Goal: Information Seeking & Learning: Learn about a topic

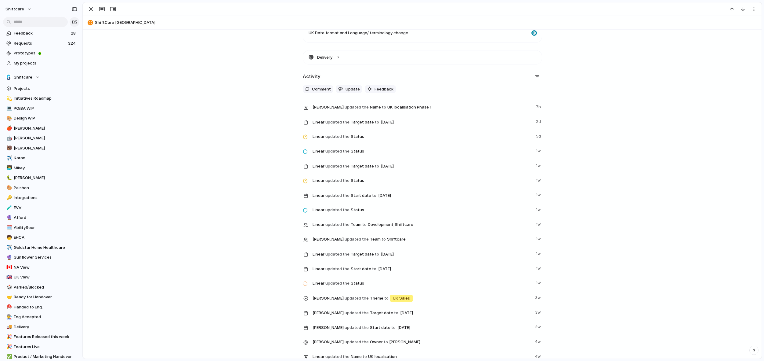
scroll to position [743, 0]
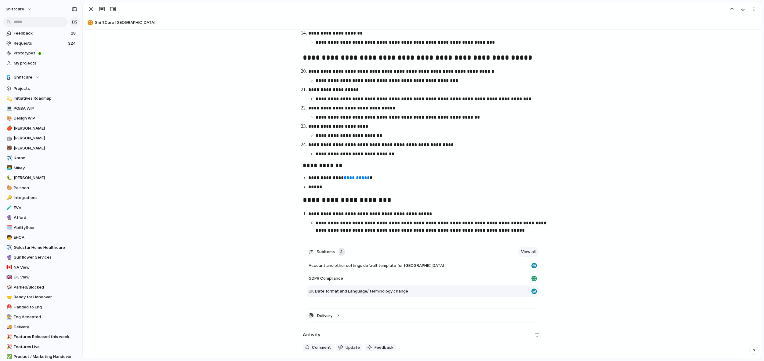
click at [390, 288] on span "UK Date format and Language/ terminology change" at bounding box center [359, 291] width 100 height 6
type textarea "**********"
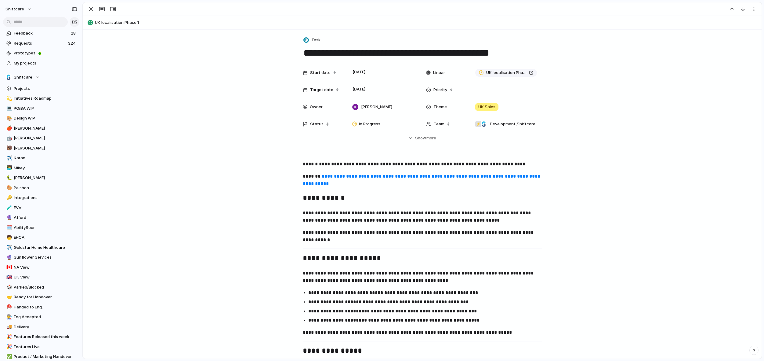
click at [360, 177] on link "**********" at bounding box center [422, 180] width 239 height 12
click at [91, 9] on div "button" at bounding box center [90, 8] width 7 height 7
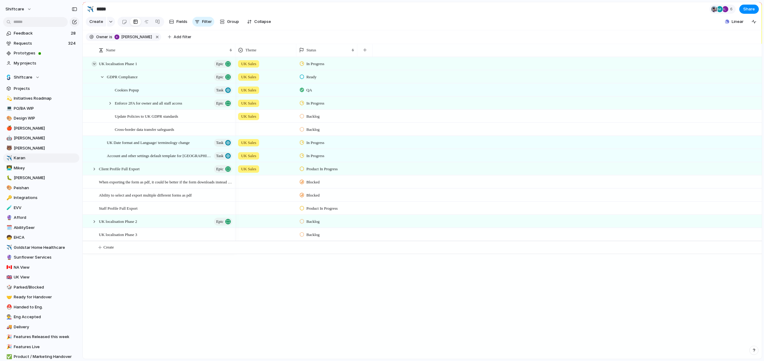
click at [95, 64] on div at bounding box center [94, 63] width 5 height 5
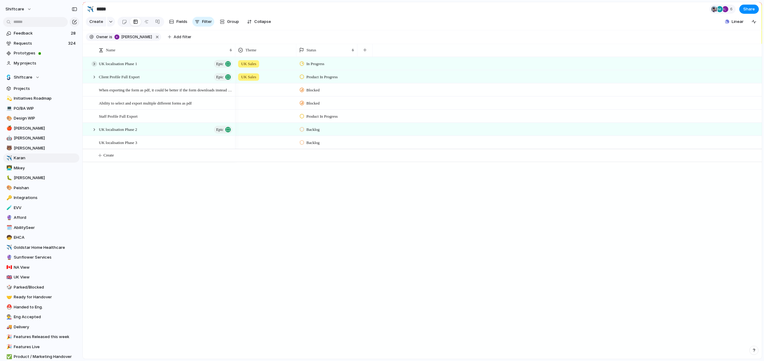
click at [94, 63] on div at bounding box center [94, 63] width 5 height 5
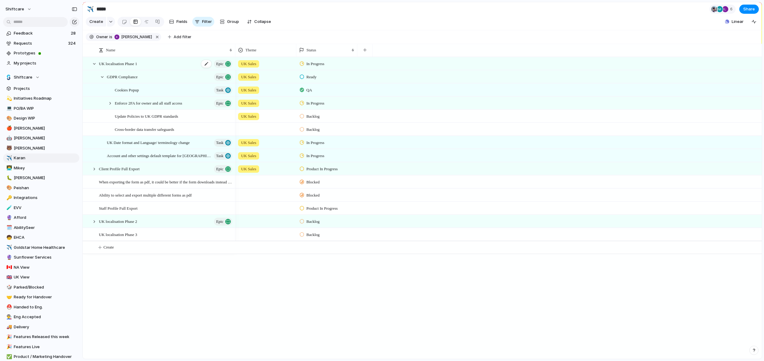
click at [131, 65] on span "UK localisation Phase 1" at bounding box center [118, 63] width 38 height 7
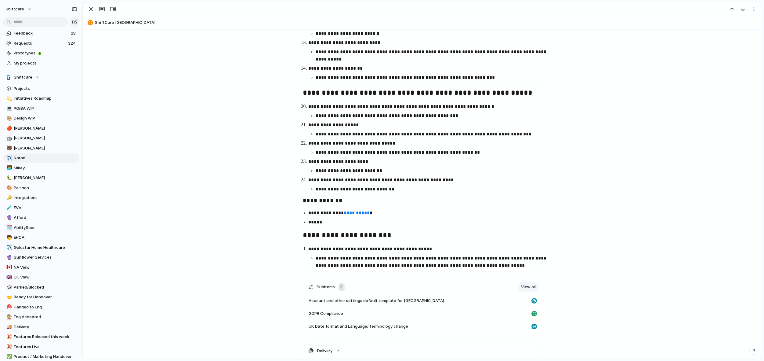
scroll to position [802, 0]
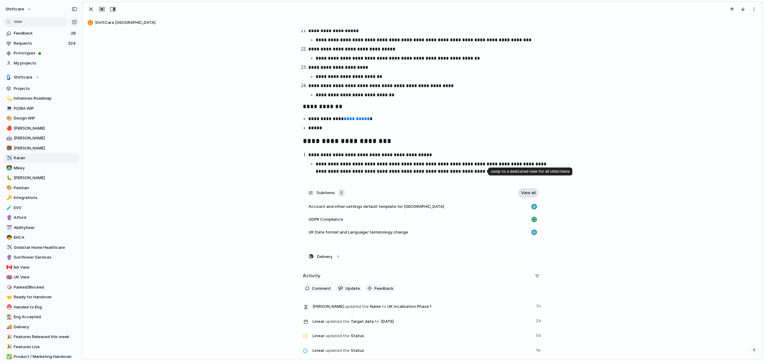
click at [527, 188] on link "View all" at bounding box center [528, 193] width 21 height 10
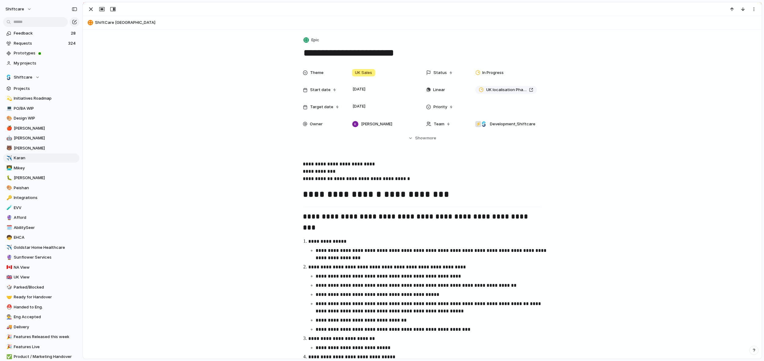
drag, startPoint x: 91, startPoint y: 6, endPoint x: 91, endPoint y: 9, distance: 3.1
click at [90, 6] on div "button" at bounding box center [90, 8] width 7 height 7
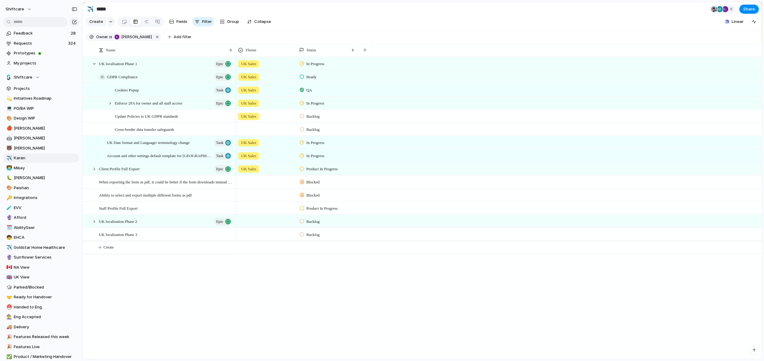
click at [104, 76] on div at bounding box center [102, 76] width 5 height 5
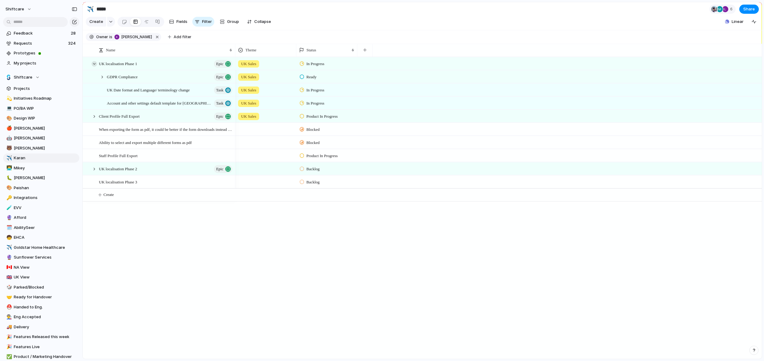
click at [93, 63] on div at bounding box center [94, 63] width 5 height 5
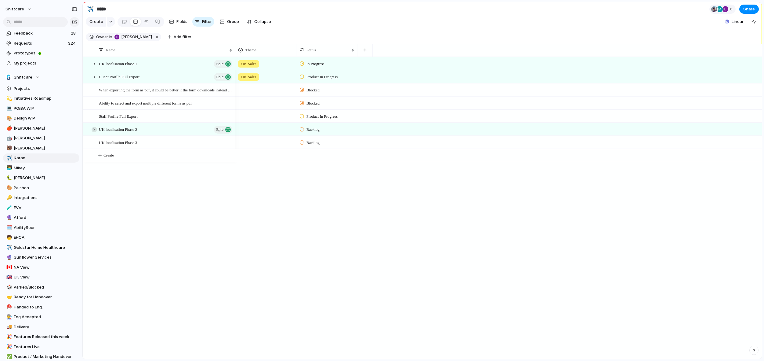
click at [94, 131] on div at bounding box center [94, 129] width 5 height 5
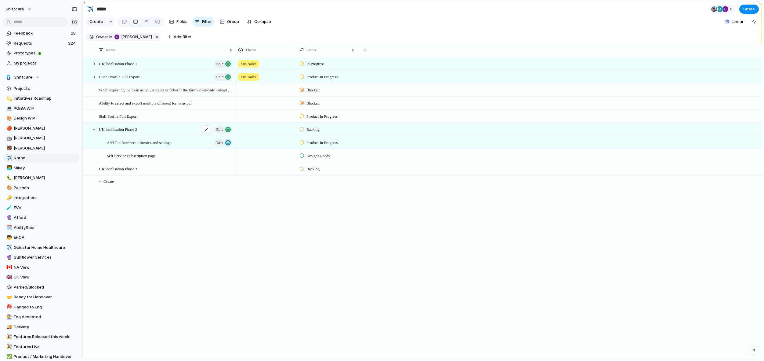
click at [137, 130] on span "UK localisation Phase 2" at bounding box center [118, 128] width 38 height 7
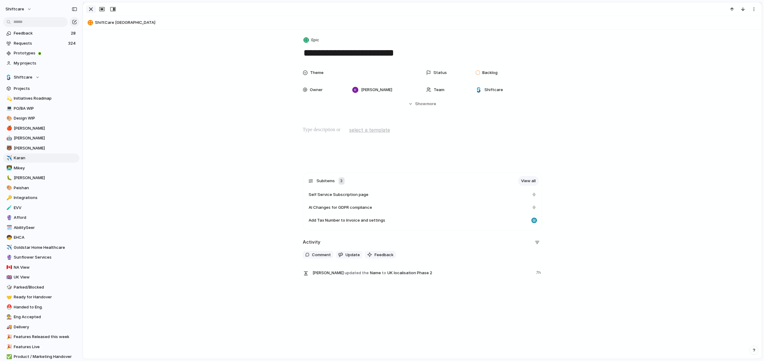
click at [89, 9] on div "button" at bounding box center [90, 8] width 7 height 7
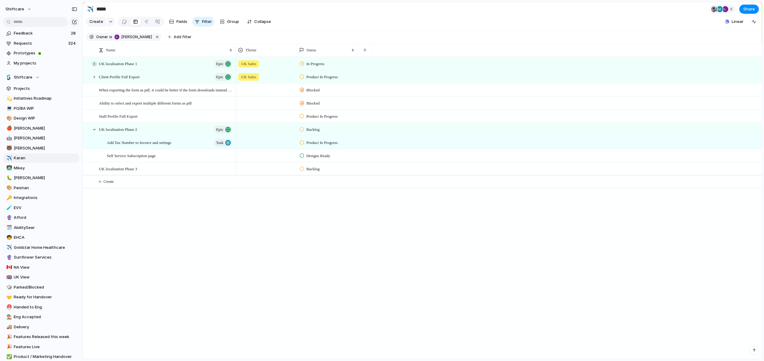
click at [95, 63] on div at bounding box center [94, 63] width 5 height 5
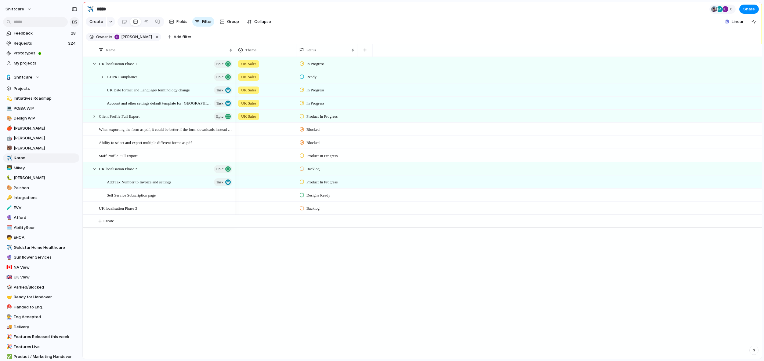
click at [103, 80] on div "GDPR Compliance Epic" at bounding box center [167, 77] width 136 height 13
click at [102, 78] on div at bounding box center [102, 76] width 5 height 5
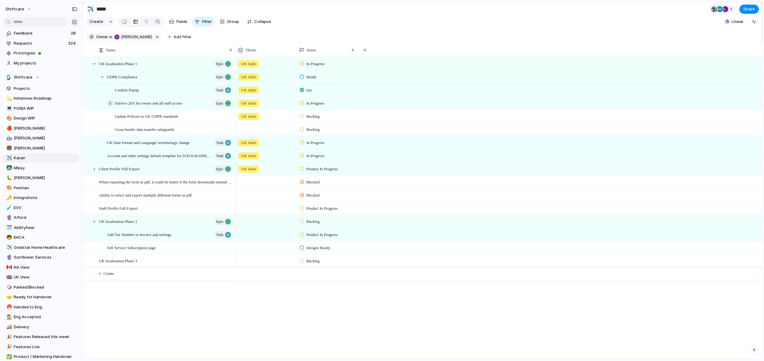
click at [110, 104] on div at bounding box center [109, 102] width 5 height 5
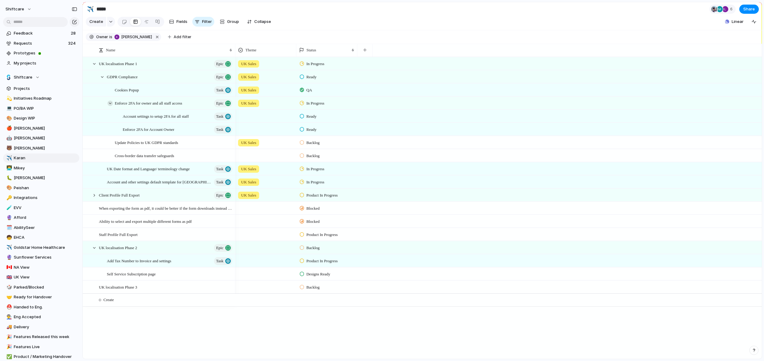
click at [110, 103] on div at bounding box center [109, 102] width 5 height 5
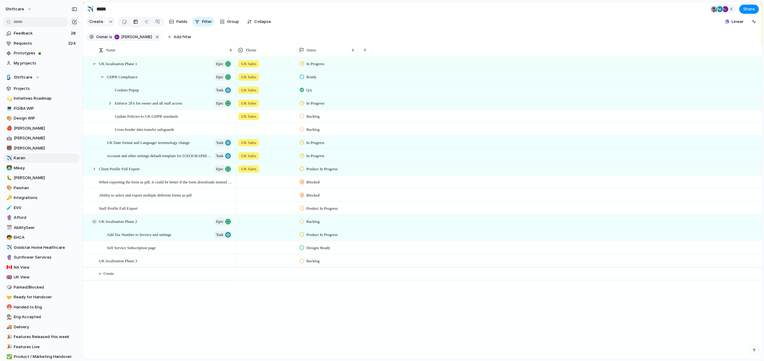
click at [93, 223] on div at bounding box center [94, 221] width 5 height 5
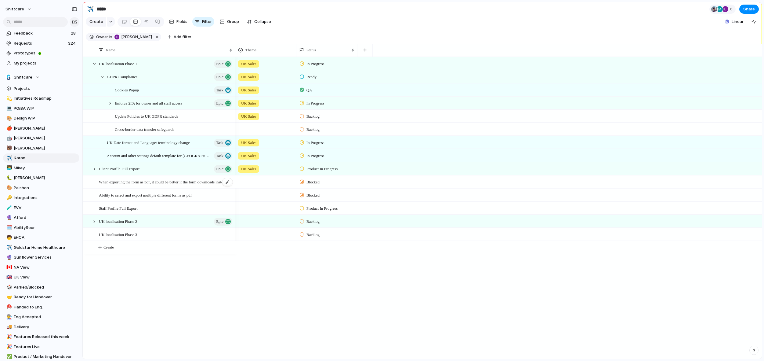
click at [132, 181] on span "When exporting the form as pdf, it could be better if the form downloads instea…" at bounding box center [166, 181] width 134 height 7
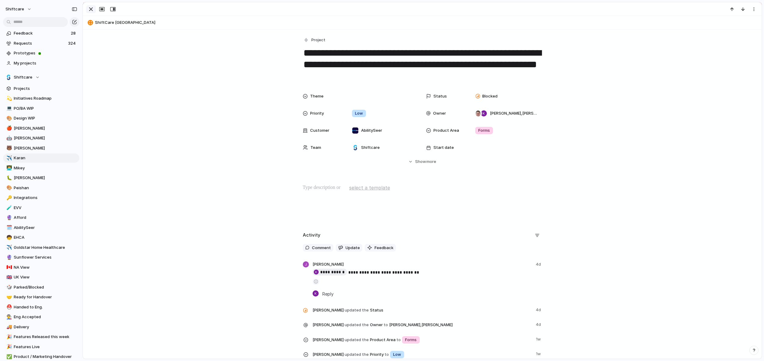
click at [92, 7] on div "button" at bounding box center [90, 8] width 7 height 7
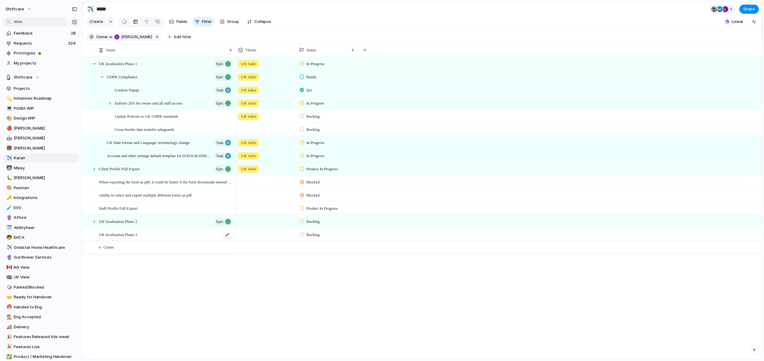
click at [137, 236] on span "UK localisation Phase 3" at bounding box center [118, 233] width 38 height 7
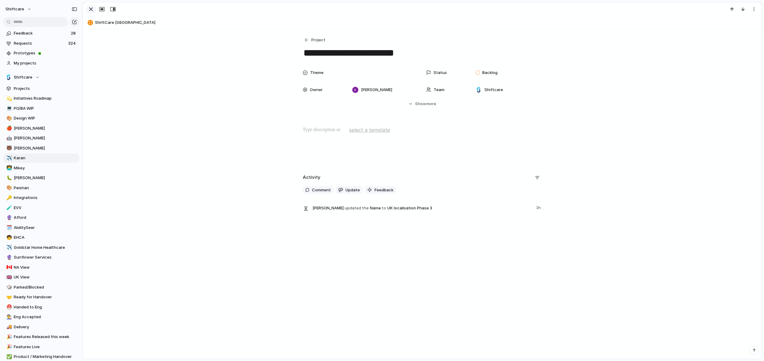
click at [89, 7] on div "button" at bounding box center [90, 8] width 7 height 7
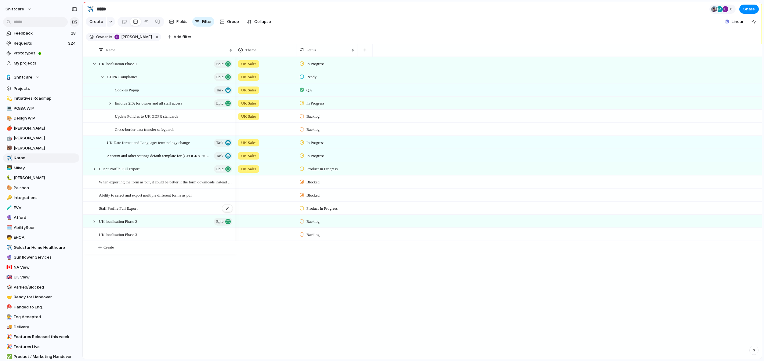
click at [152, 209] on div "Staff Profile Full Export" at bounding box center [166, 208] width 134 height 13
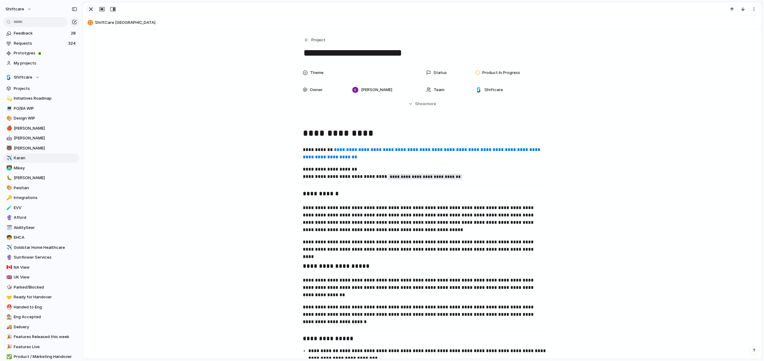
click at [86, 12] on button "button" at bounding box center [91, 9] width 10 height 8
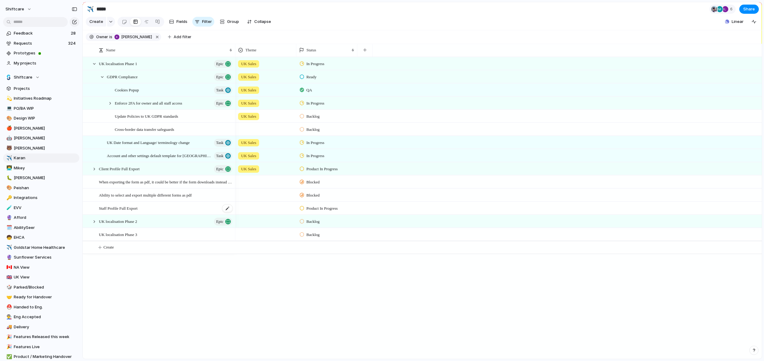
click at [133, 209] on span "Staff Profile Full Export" at bounding box center [118, 207] width 39 height 7
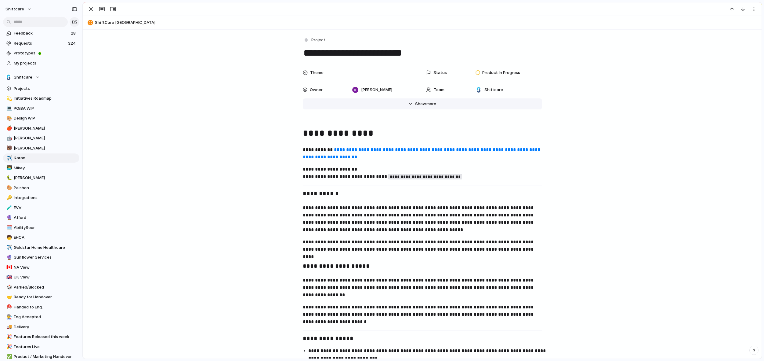
click at [403, 104] on button "Hide Show more" at bounding box center [422, 103] width 239 height 11
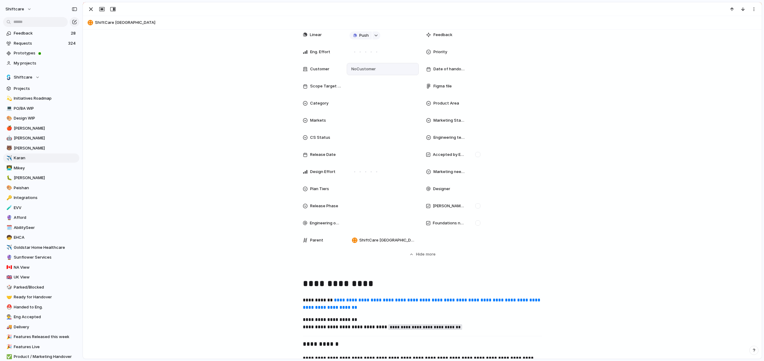
scroll to position [148, 0]
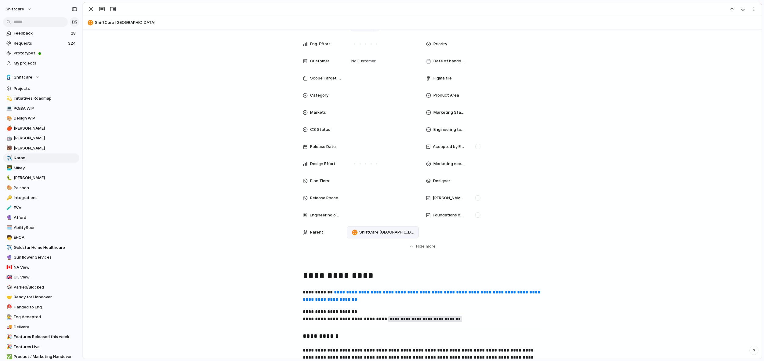
click at [365, 229] on span "ShiftCare [GEOGRAPHIC_DATA]" at bounding box center [387, 232] width 57 height 6
type input "****"
click at [384, 259] on span "UK localisation Phase 2" at bounding box center [383, 256] width 45 height 6
click at [245, 216] on div "Theme Status Product In Progress Owner [PERSON_NAME] Team Shiftcare Start date …" at bounding box center [422, 83] width 664 height 331
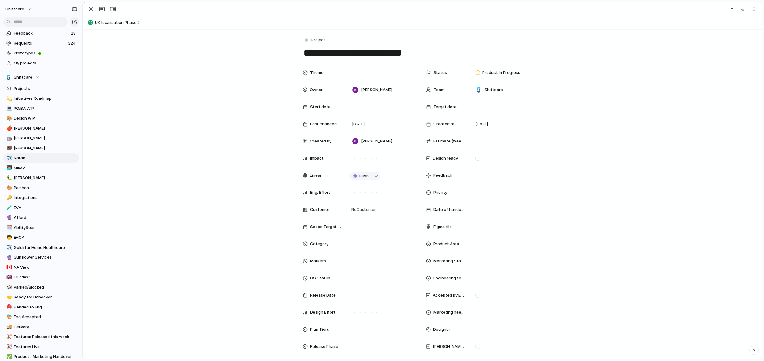
scroll to position [132, 0]
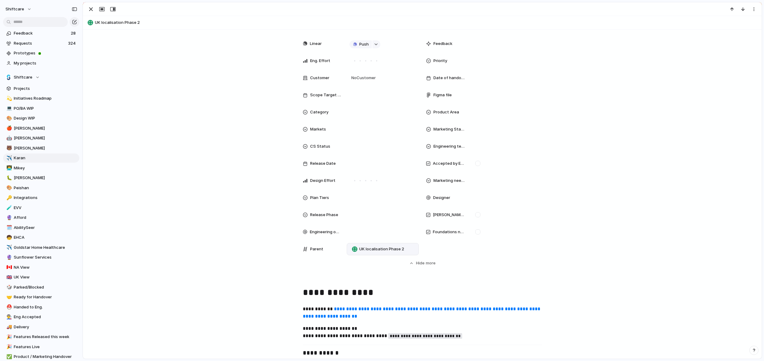
click at [374, 310] on link "**********" at bounding box center [422, 312] width 239 height 12
click at [92, 10] on div "button" at bounding box center [90, 8] width 7 height 7
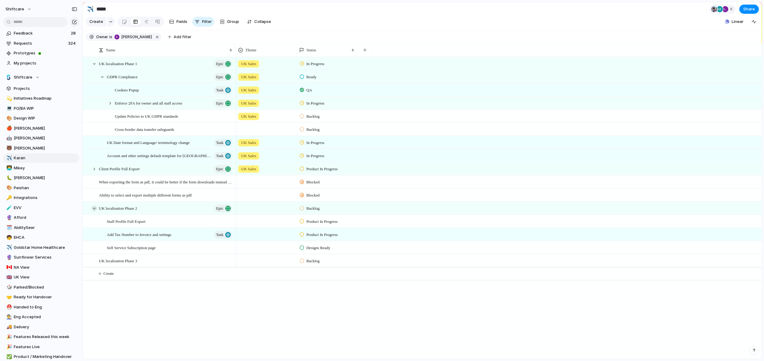
click at [94, 209] on div at bounding box center [94, 207] width 5 height 5
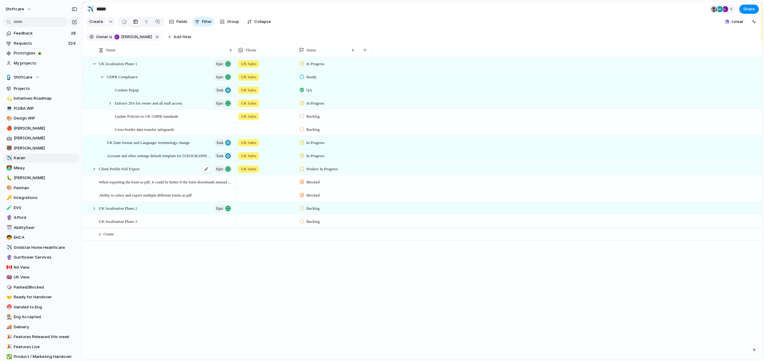
click at [132, 169] on span "Client Profile Full Export" at bounding box center [119, 168] width 41 height 7
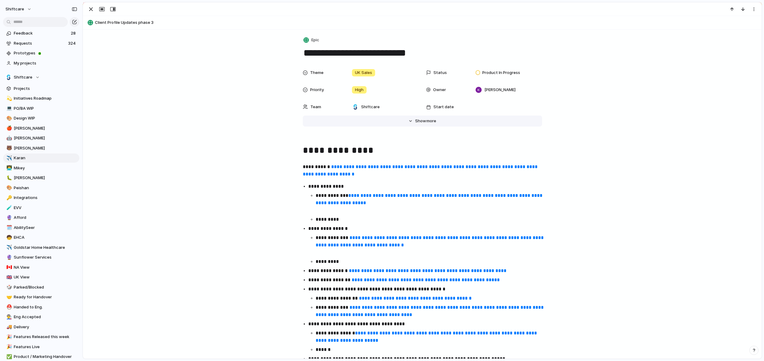
click at [429, 123] on span "more" at bounding box center [431, 121] width 10 height 6
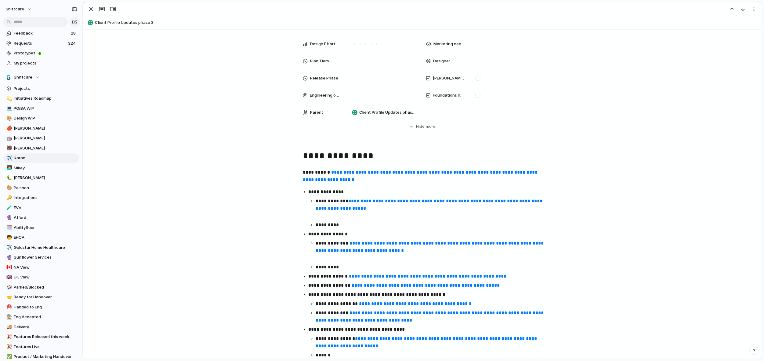
scroll to position [148, 0]
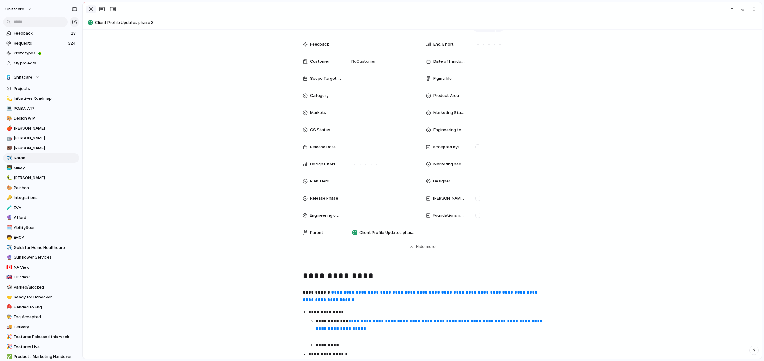
click at [91, 10] on div "button" at bounding box center [90, 8] width 7 height 7
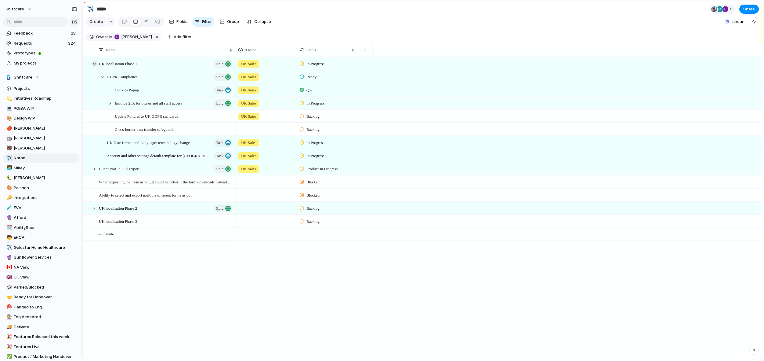
click at [94, 62] on div at bounding box center [94, 63] width 5 height 5
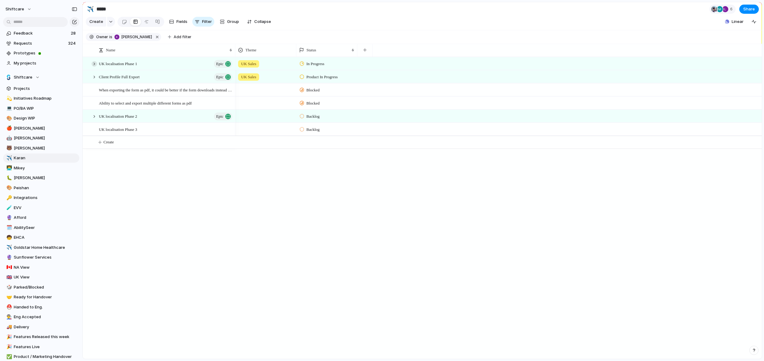
click at [93, 63] on div at bounding box center [94, 63] width 5 height 5
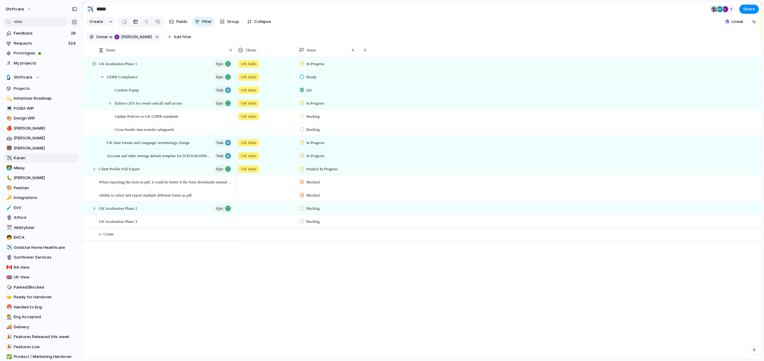
click at [93, 64] on div at bounding box center [94, 63] width 5 height 5
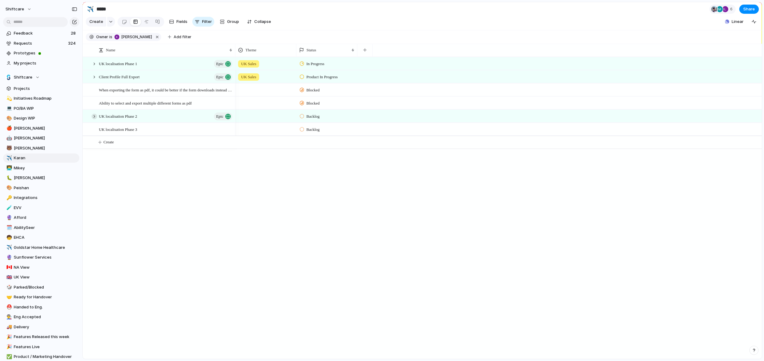
click at [92, 116] on div at bounding box center [94, 116] width 5 height 5
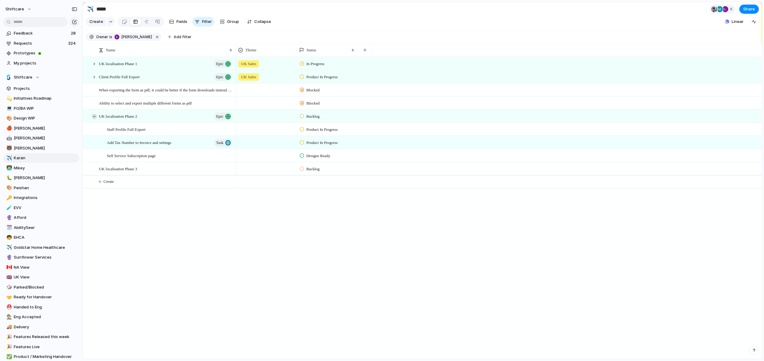
click at [94, 117] on div at bounding box center [94, 116] width 5 height 5
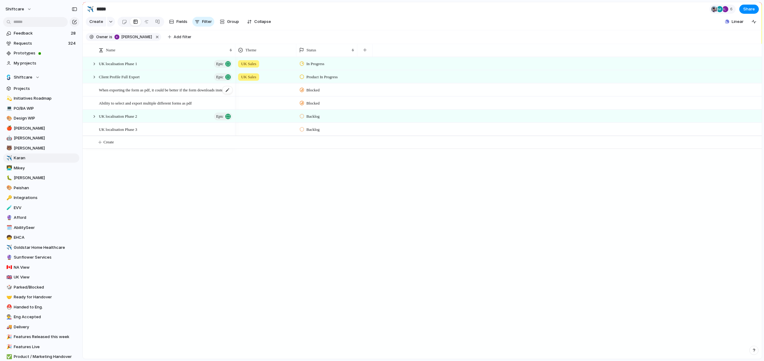
click at [162, 94] on div "When exporting the form as pdf, it could be better if the form downloads instea…" at bounding box center [166, 90] width 134 height 13
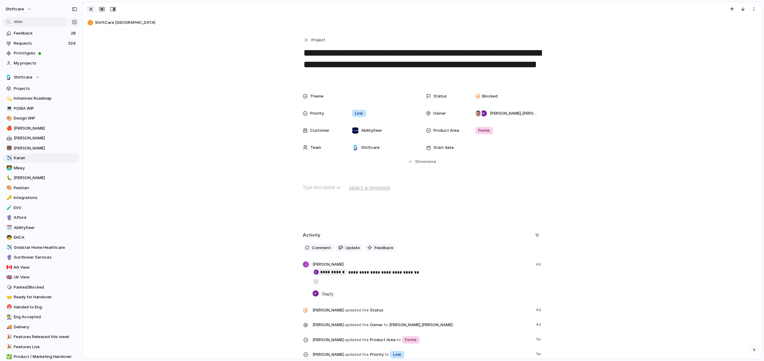
click at [92, 11] on div "button" at bounding box center [90, 8] width 7 height 7
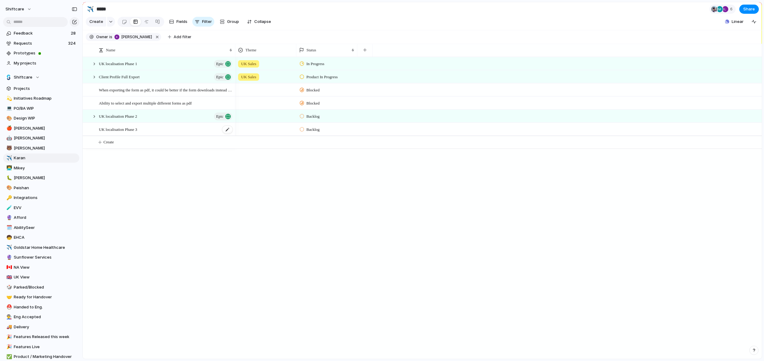
click at [137, 131] on span "UK localisation Phase 3" at bounding box center [118, 128] width 38 height 7
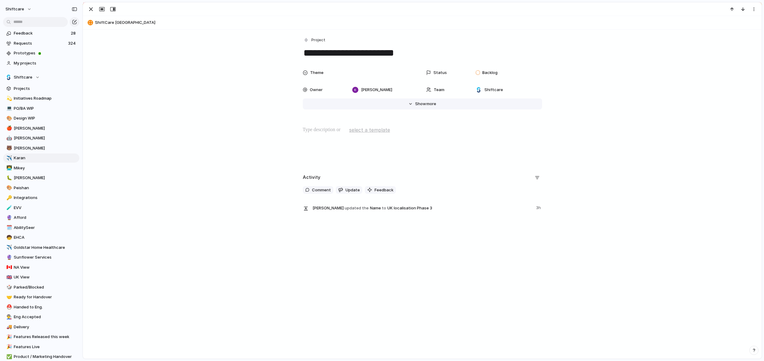
click at [420, 100] on button "Hide Show more" at bounding box center [422, 103] width 239 height 11
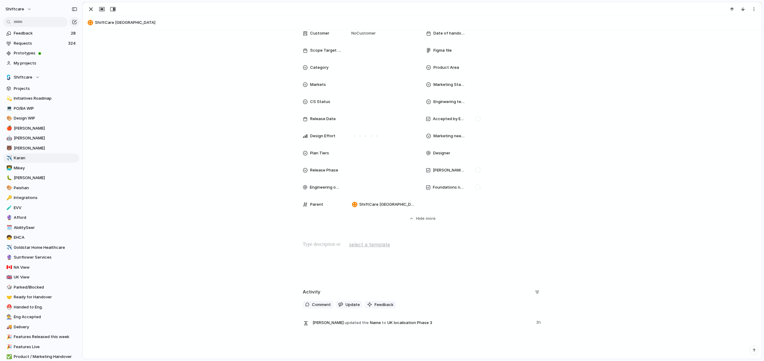
scroll to position [194, 0]
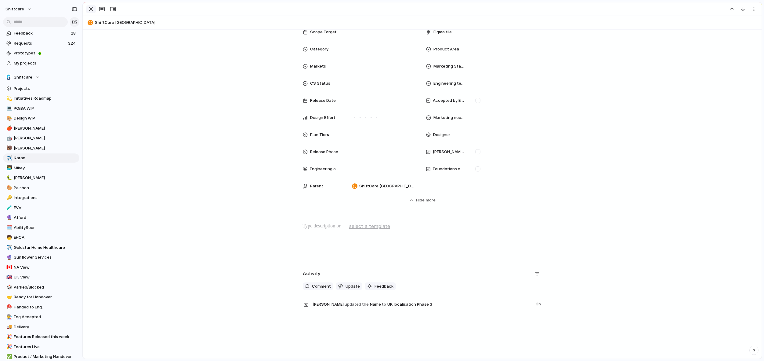
click at [92, 10] on div "button" at bounding box center [90, 8] width 7 height 7
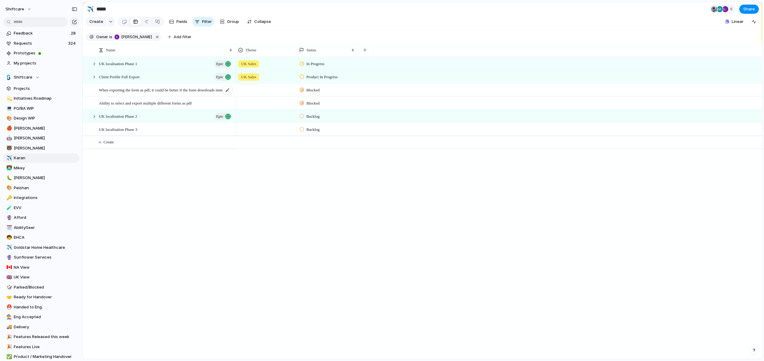
click at [159, 91] on span "When exporting the form as pdf, it could be better if the form downloads instea…" at bounding box center [166, 89] width 134 height 7
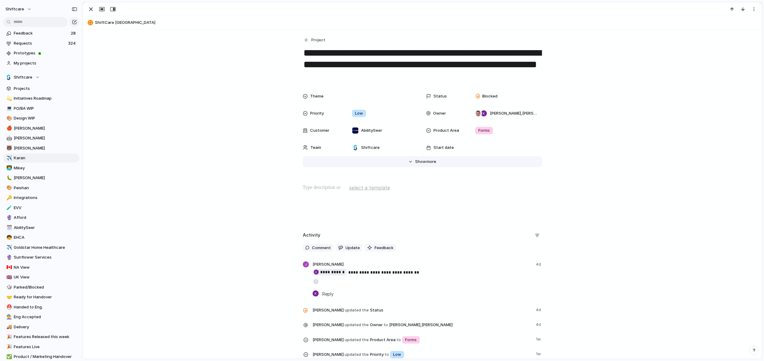
click at [423, 159] on span "Show" at bounding box center [420, 161] width 11 height 6
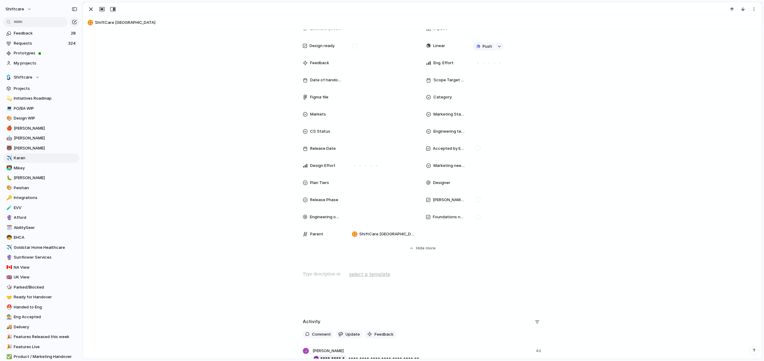
scroll to position [286, 0]
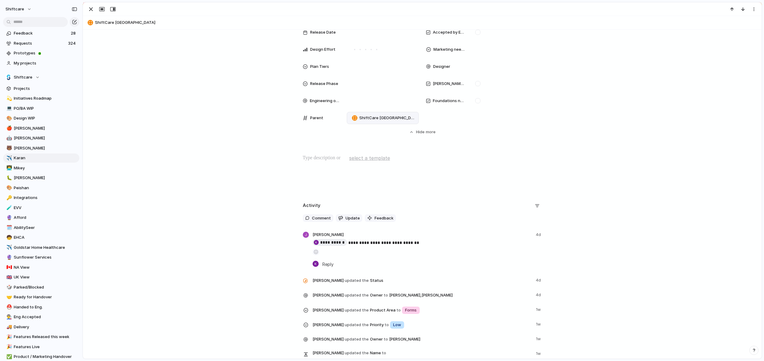
click at [372, 114] on div "ShiftCare [GEOGRAPHIC_DATA]" at bounding box center [383, 118] width 72 height 12
click at [369, 117] on span "ShiftCare [GEOGRAPHIC_DATA]" at bounding box center [387, 118] width 57 height 6
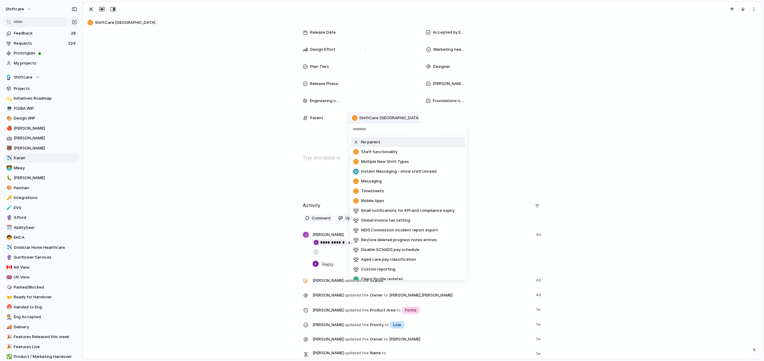
click at [368, 126] on input "text" at bounding box center [408, 129] width 117 height 12
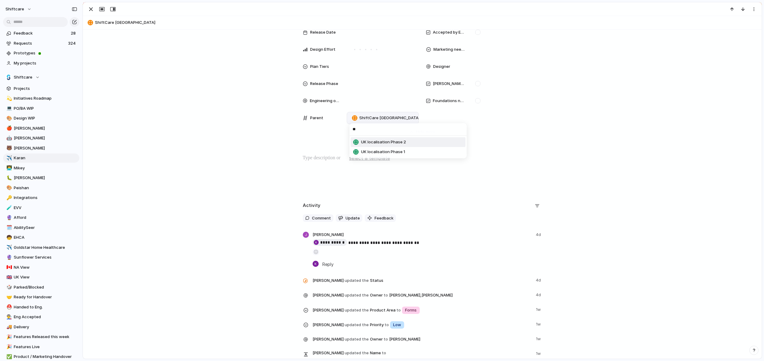
type input "*"
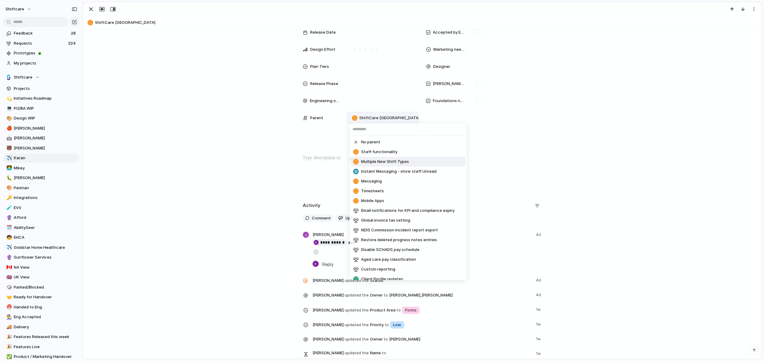
click at [274, 177] on div "No parent Staff functionality Multiple New Shift Types Instant Messaging - show…" at bounding box center [382, 180] width 764 height 361
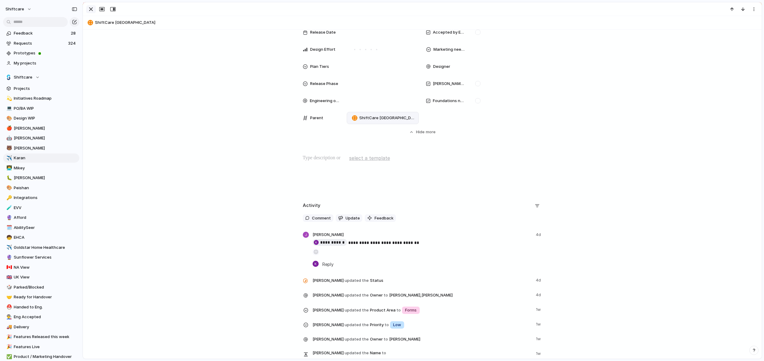
click at [91, 10] on div "button" at bounding box center [90, 8] width 7 height 7
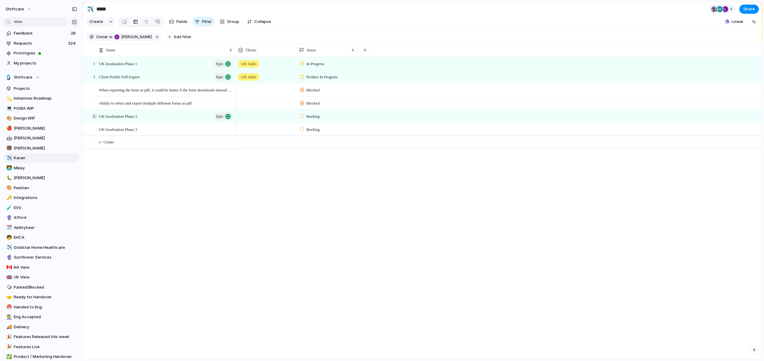
click at [93, 116] on div at bounding box center [94, 116] width 5 height 5
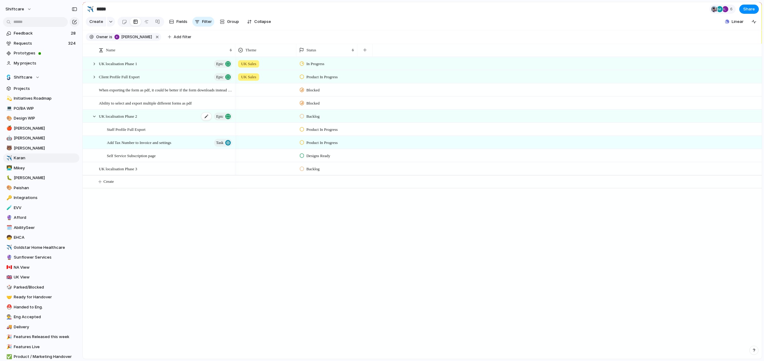
click at [159, 119] on div "UK localisation Phase 2 Epic" at bounding box center [166, 116] width 134 height 13
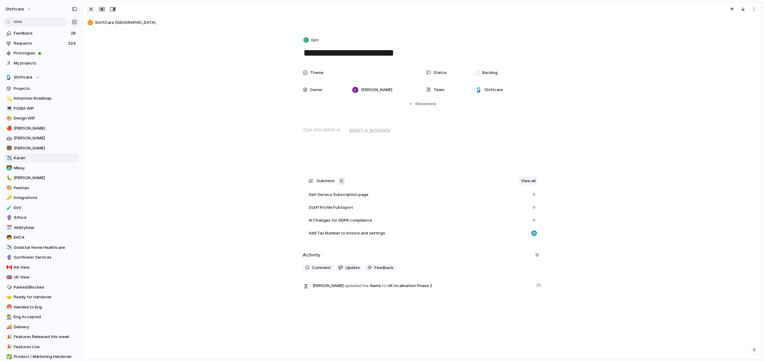
click at [90, 10] on div "button" at bounding box center [90, 8] width 7 height 7
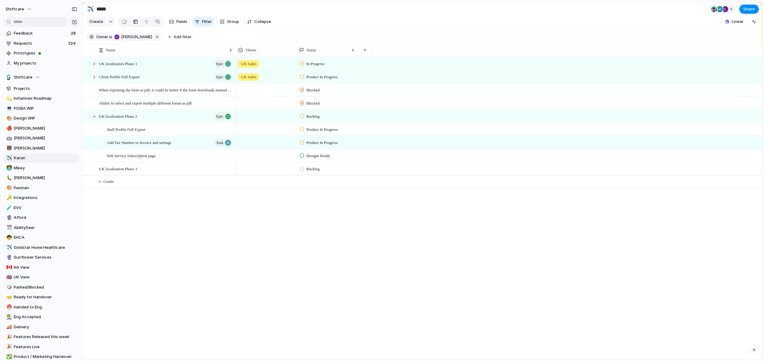
click at [95, 113] on div at bounding box center [91, 116] width 16 height 13
click at [165, 118] on div "UK localisation Phase 2 Epic" at bounding box center [166, 116] width 134 height 13
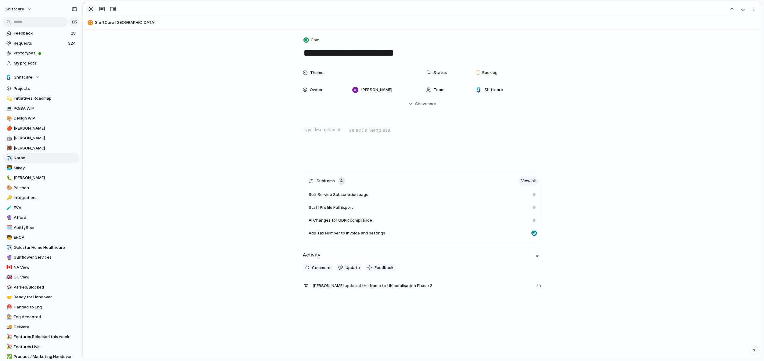
click at [91, 8] on div "button" at bounding box center [90, 8] width 7 height 7
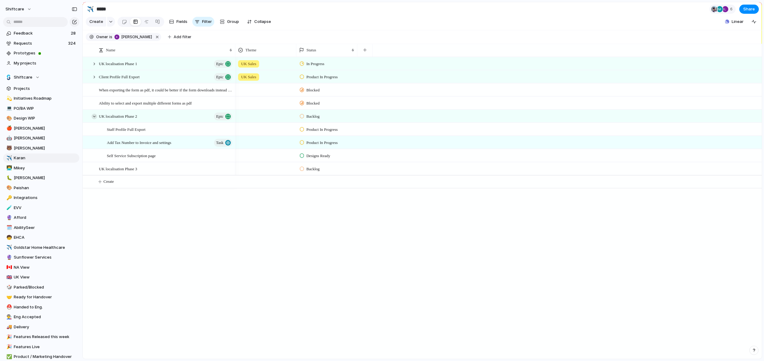
click at [92, 114] on div at bounding box center [94, 116] width 5 height 5
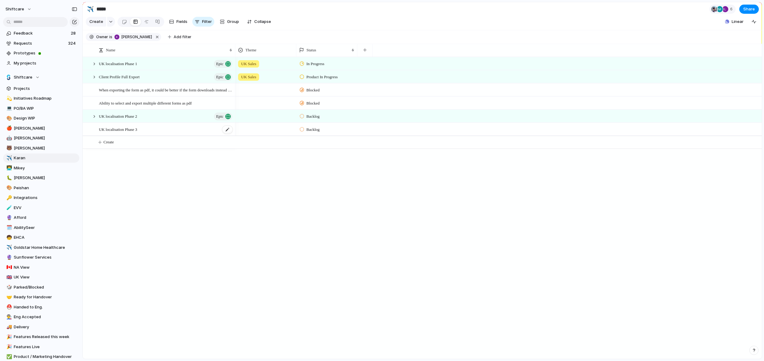
click at [131, 131] on span "UK localisation Phase 3" at bounding box center [118, 128] width 38 height 7
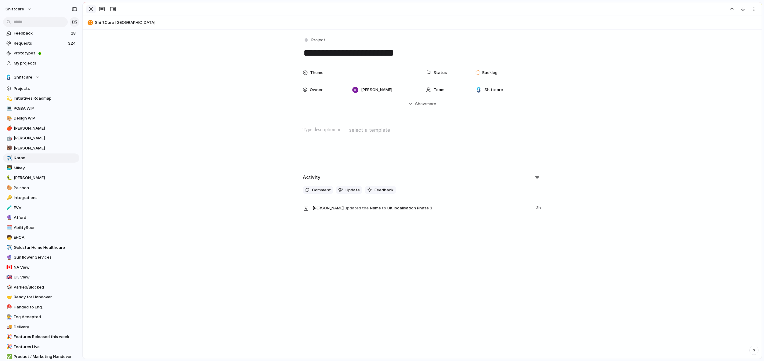
click at [92, 9] on div "button" at bounding box center [90, 8] width 7 height 7
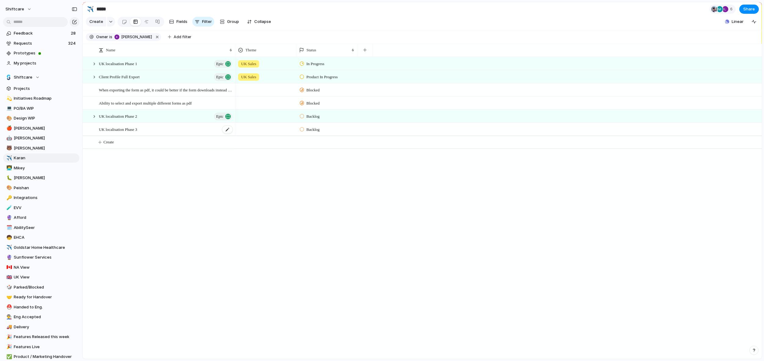
click at [201, 129] on div "UK localisation Phase 3" at bounding box center [166, 129] width 134 height 13
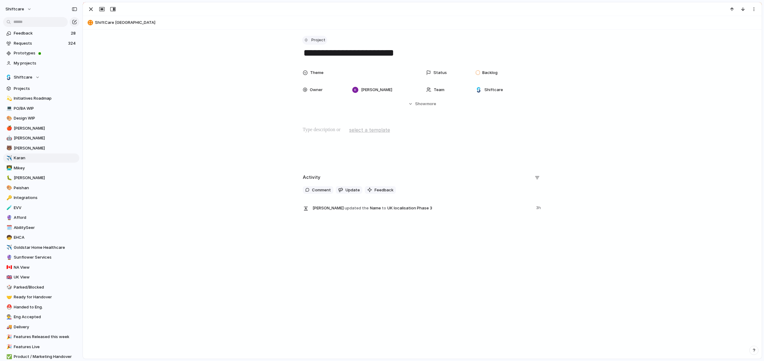
click at [311, 42] on span "Project" at bounding box center [318, 40] width 14 height 6
click at [320, 96] on span "Epic" at bounding box center [318, 95] width 8 height 6
click at [88, 11] on div "button" at bounding box center [90, 8] width 7 height 7
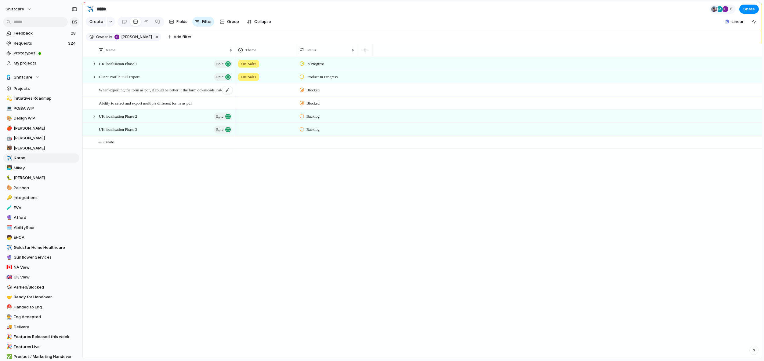
click at [156, 89] on span "When exporting the form as pdf, it could be better if the form downloads instea…" at bounding box center [166, 89] width 134 height 7
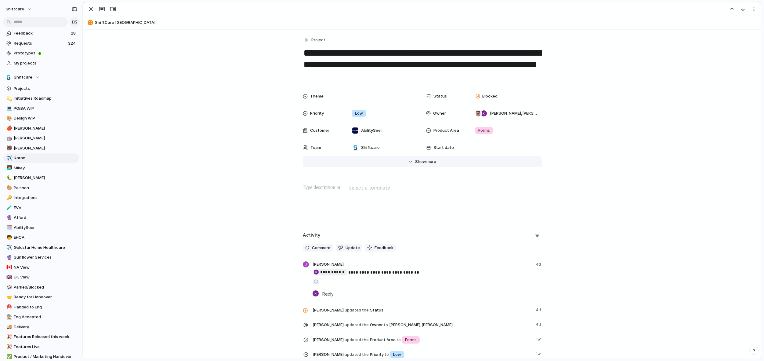
click at [425, 161] on span "Show" at bounding box center [420, 161] width 11 height 6
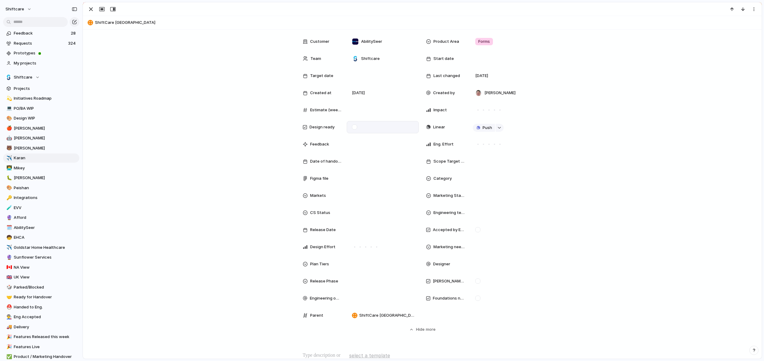
scroll to position [156, 0]
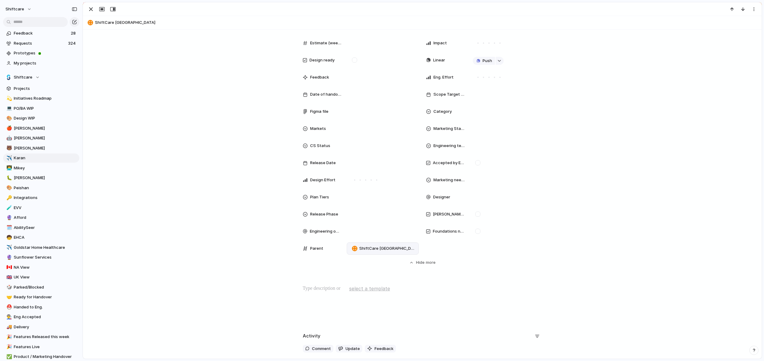
click at [368, 245] on span "ShiftCare [GEOGRAPHIC_DATA]" at bounding box center [387, 248] width 57 height 6
type input "*****"
click at [393, 292] on span "UK localisation Phase 3" at bounding box center [383, 292] width 45 height 6
click at [174, 119] on div "Theme Status Blocked Priority Low Owner [PERSON_NAME] , [PERSON_NAME] Customer …" at bounding box center [422, 99] width 664 height 331
click at [94, 11] on div "button" at bounding box center [90, 8] width 7 height 7
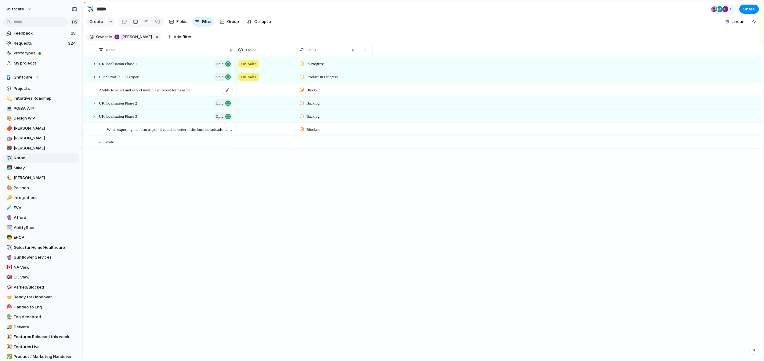
click at [129, 88] on span "Ability to select and export multiple different forms as pdf" at bounding box center [145, 89] width 93 height 7
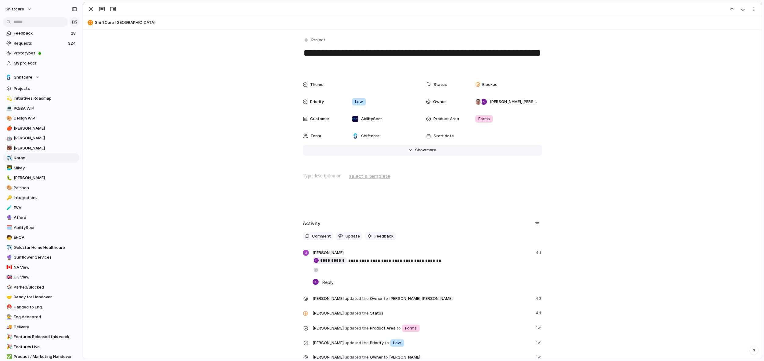
click at [419, 147] on span "Show" at bounding box center [420, 150] width 11 height 6
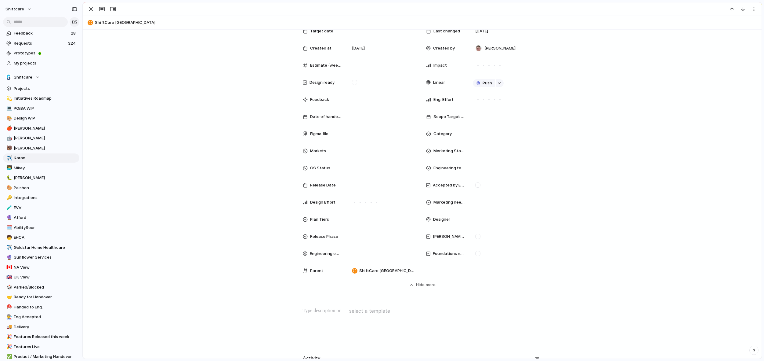
scroll to position [144, 0]
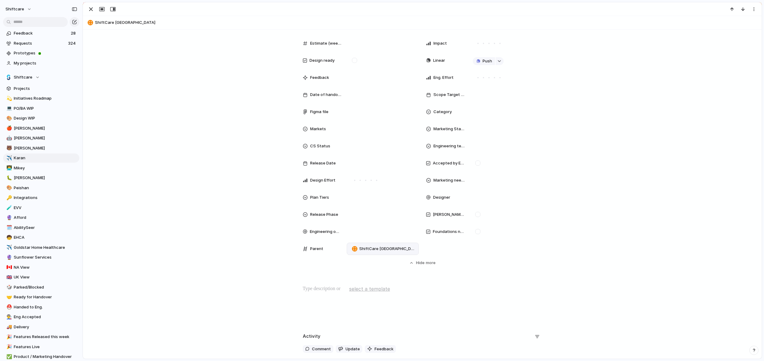
click at [366, 252] on div "ShiftCare [GEOGRAPHIC_DATA]" at bounding box center [383, 248] width 67 height 7
type input "*****"
click at [388, 290] on span "UK localisation Phase 3" at bounding box center [383, 292] width 45 height 6
click at [183, 146] on div "Theme Status Blocked Priority Low Owner [PERSON_NAME] , [PERSON_NAME] Customer …" at bounding box center [422, 100] width 664 height 331
click at [89, 8] on div "button" at bounding box center [90, 8] width 7 height 7
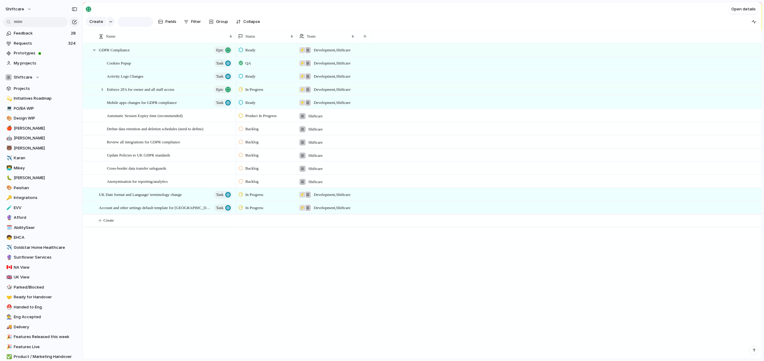
type input "**********"
click at [142, 66] on div "Cookies Popup Task" at bounding box center [170, 63] width 126 height 13
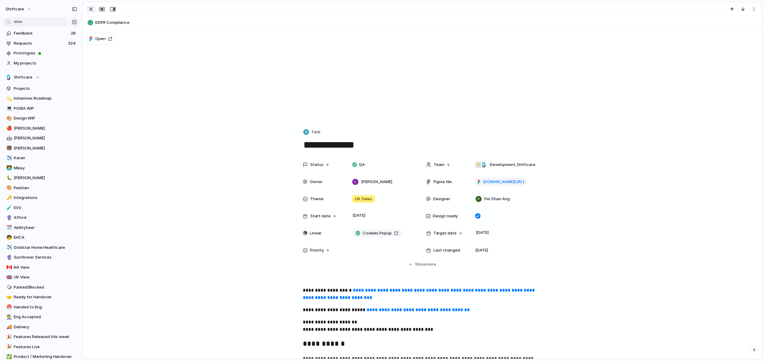
click at [92, 12] on div "button" at bounding box center [90, 8] width 7 height 7
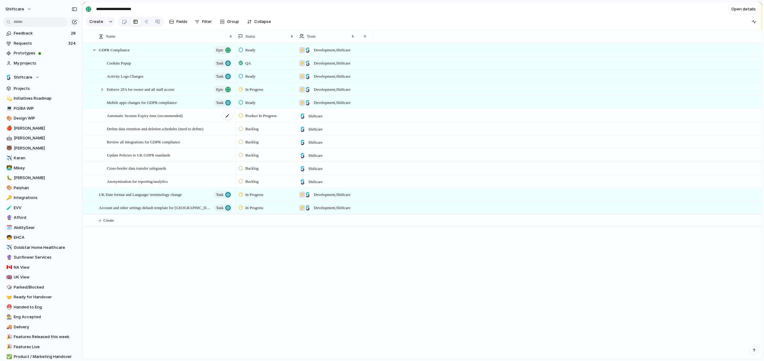
click at [131, 116] on span "Automatic Session Expiry time (recommended)" at bounding box center [145, 115] width 76 height 7
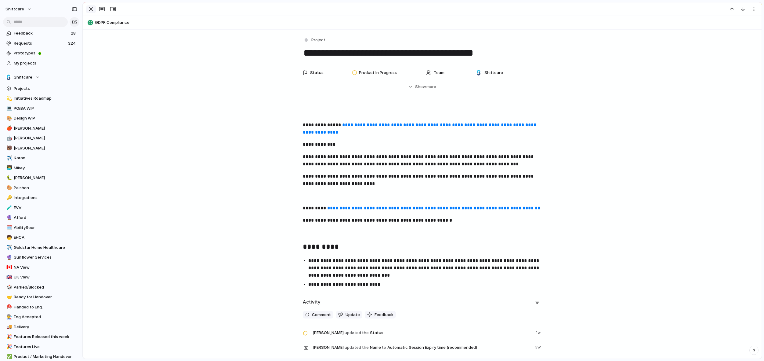
click at [89, 10] on div "button" at bounding box center [90, 8] width 7 height 7
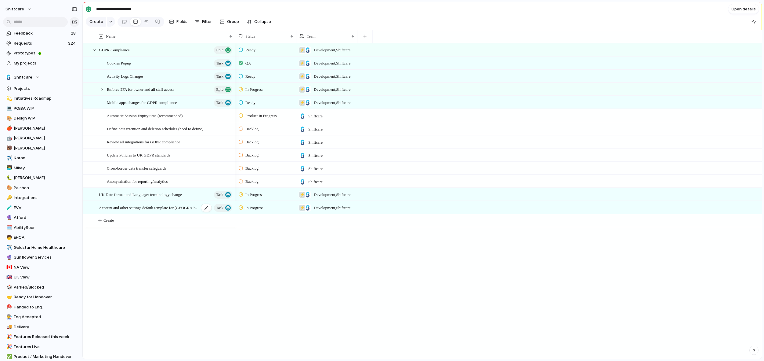
click at [134, 208] on span "Account and other settings default template for [GEOGRAPHIC_DATA]" at bounding box center [149, 207] width 100 height 7
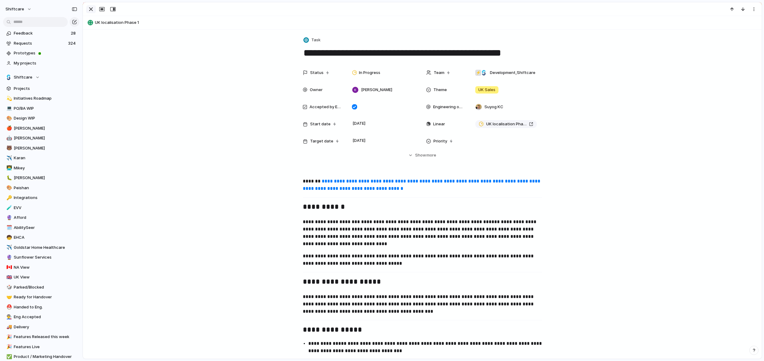
click at [91, 8] on div "button" at bounding box center [90, 8] width 7 height 7
